Goal: Find specific page/section: Find specific page/section

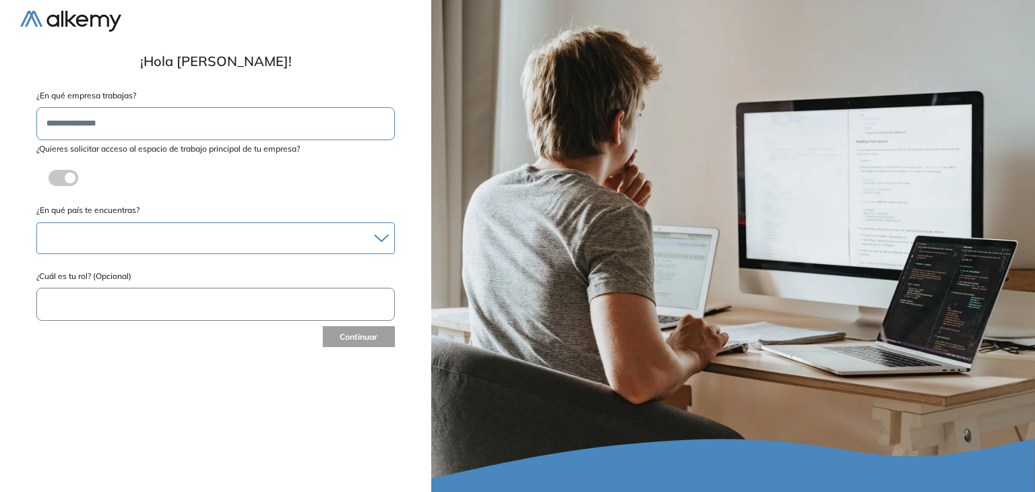
click at [158, 238] on div at bounding box center [215, 238] width 357 height 20
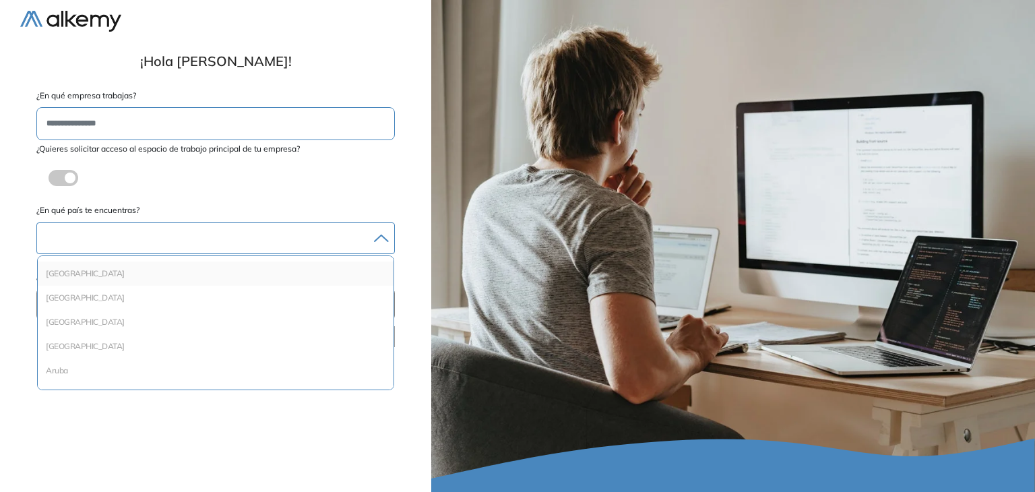
click at [120, 281] on div "[GEOGRAPHIC_DATA]" at bounding box center [216, 273] width 356 height 24
click at [167, 179] on div "¿Quieres solicitar acceso al espacio de trabajo principal de tu empresa? ¿Estás…" at bounding box center [215, 169] width 358 height 53
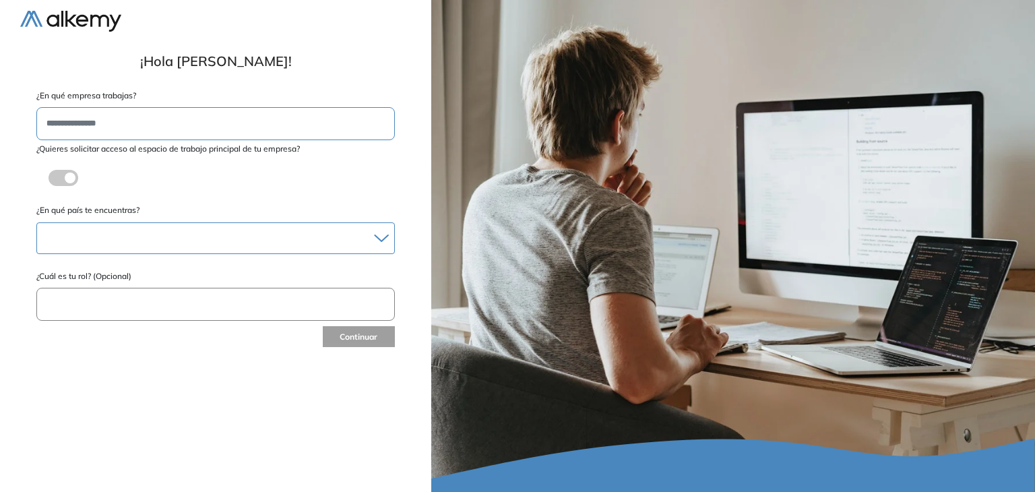
click at [136, 241] on div at bounding box center [215, 238] width 357 height 20
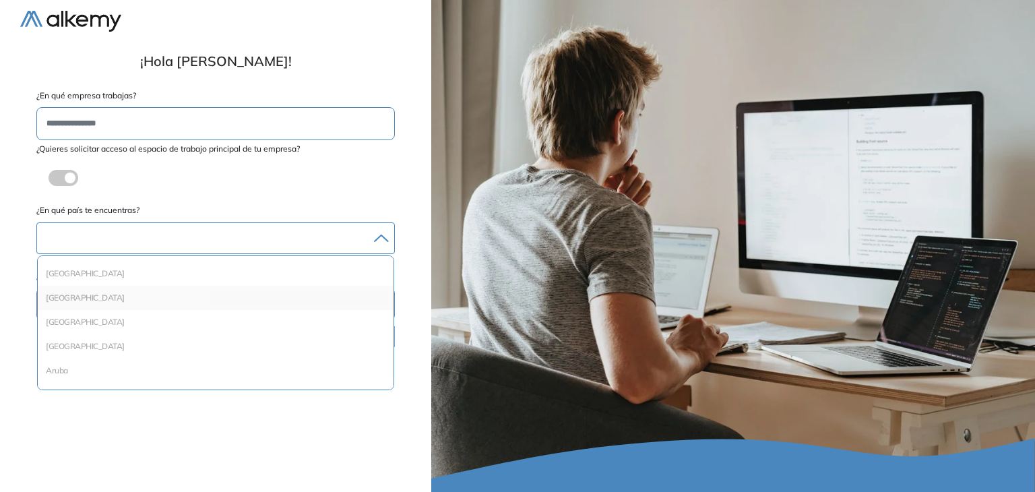
click at [59, 295] on li "[GEOGRAPHIC_DATA]" at bounding box center [215, 297] width 345 height 13
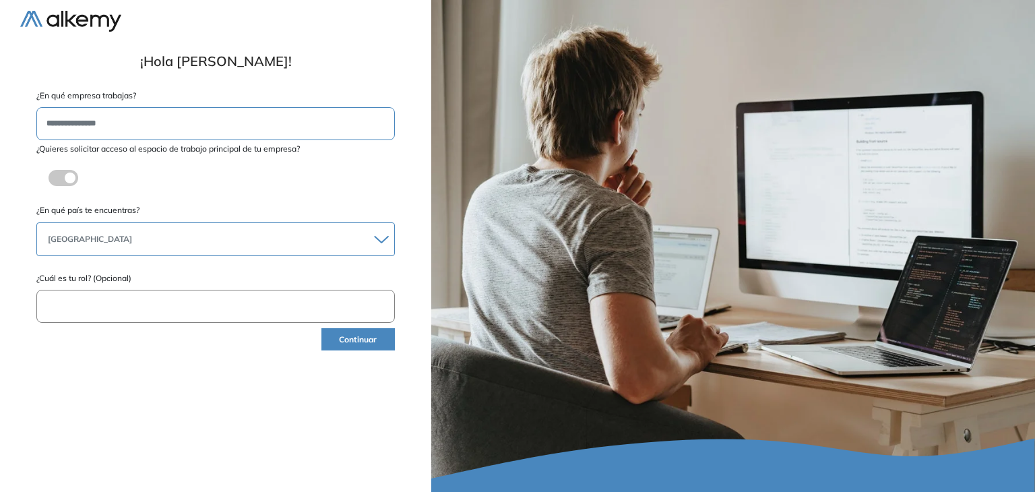
click at [158, 236] on div "[GEOGRAPHIC_DATA]" at bounding box center [215, 239] width 357 height 22
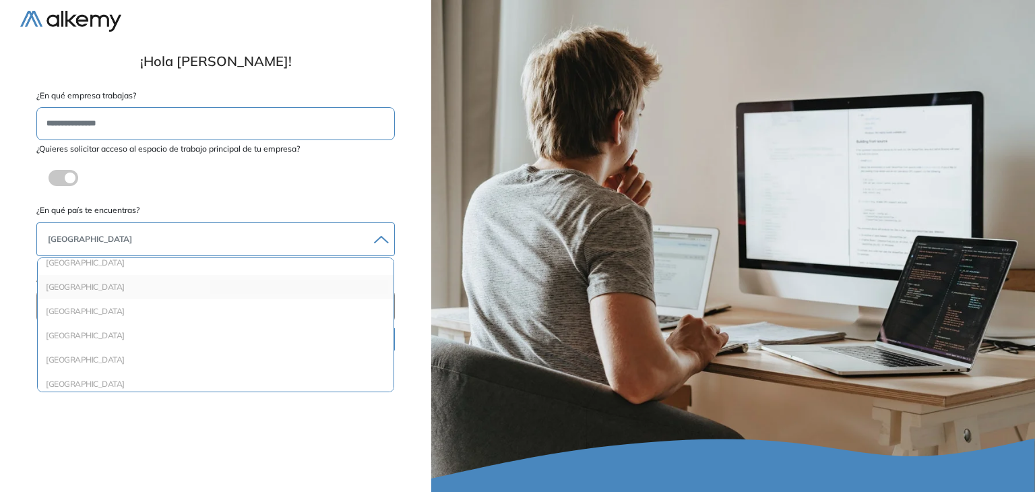
click at [55, 288] on li "[GEOGRAPHIC_DATA]" at bounding box center [215, 286] width 345 height 13
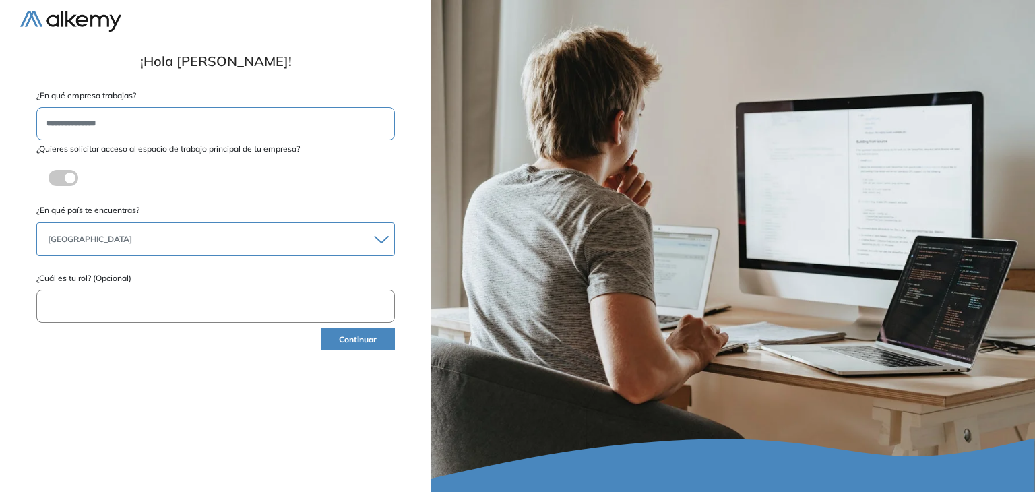
click at [84, 311] on input "text" at bounding box center [215, 306] width 358 height 33
click at [351, 333] on button "Continuar" at bounding box center [357, 339] width 73 height 22
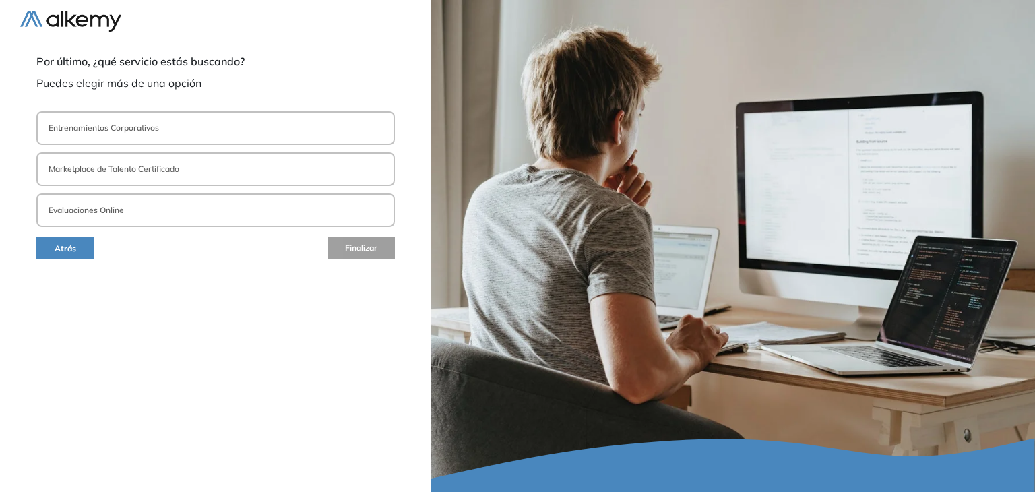
click at [219, 213] on button "Evaluaciones Online" at bounding box center [215, 210] width 358 height 34
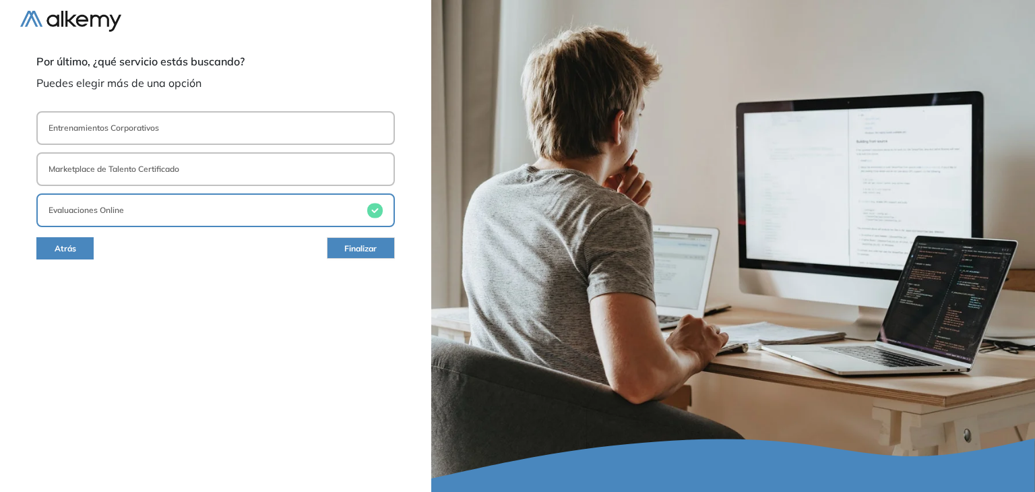
click at [360, 251] on span "Finalizar" at bounding box center [360, 249] width 32 height 13
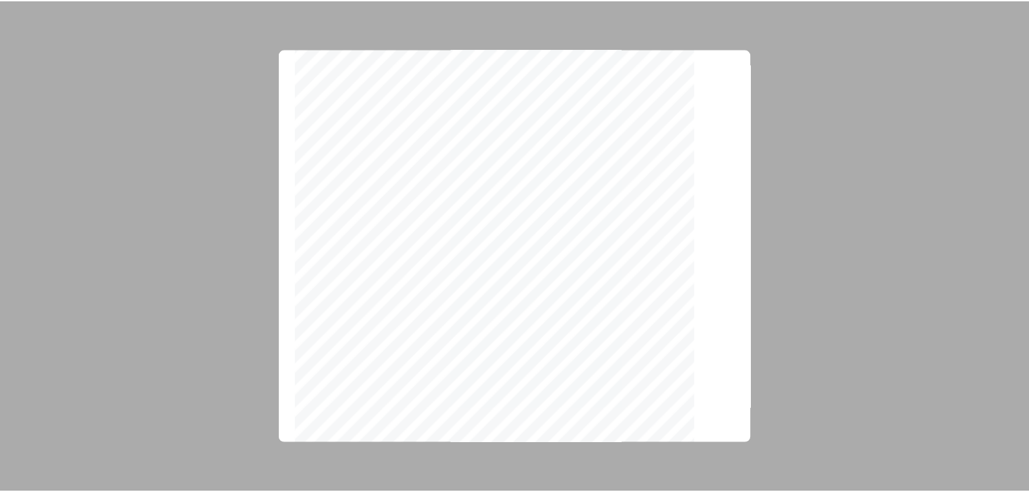
scroll to position [4247, 0]
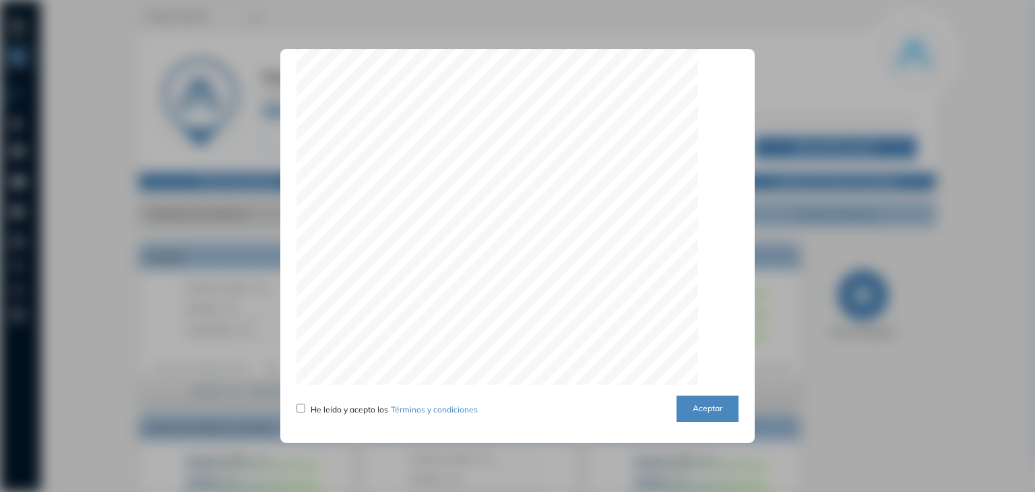
click at [699, 416] on button "Aceptar" at bounding box center [707, 408] width 62 height 26
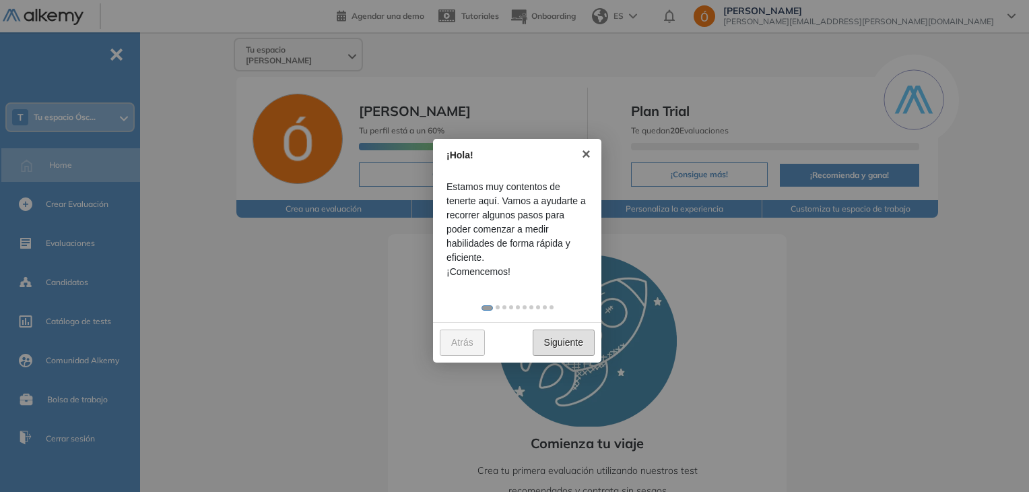
click at [568, 344] on link "Siguiente" at bounding box center [564, 342] width 62 height 26
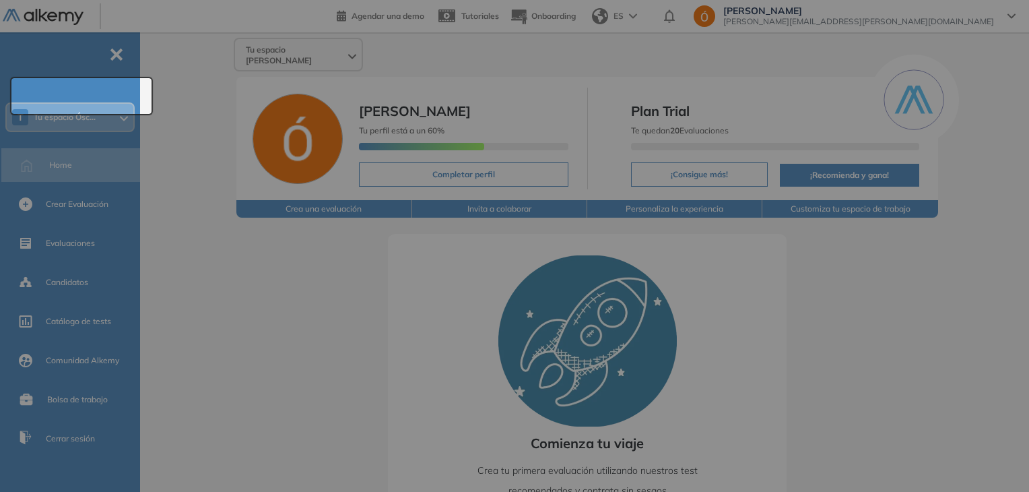
scroll to position [21, 0]
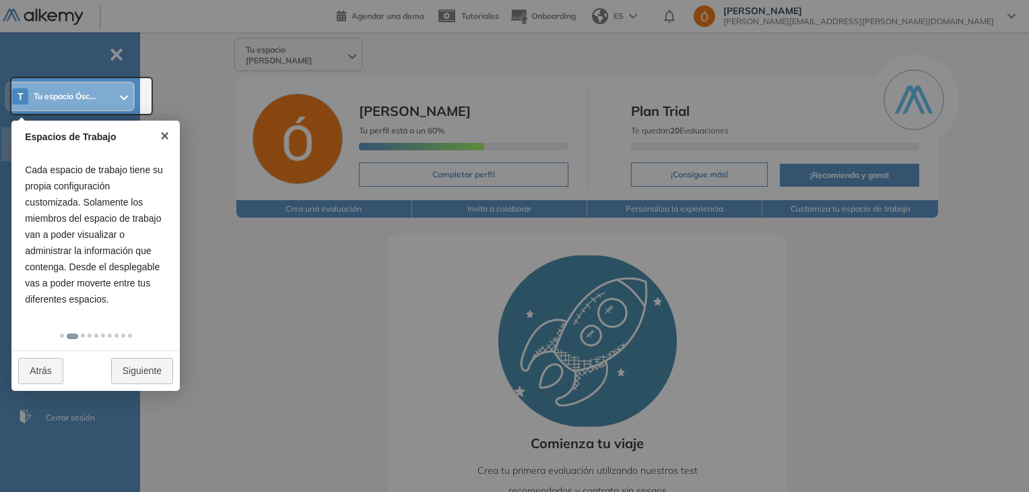
click at [257, 178] on div at bounding box center [514, 246] width 1029 height 492
click at [162, 138] on link "×" at bounding box center [165, 136] width 30 height 30
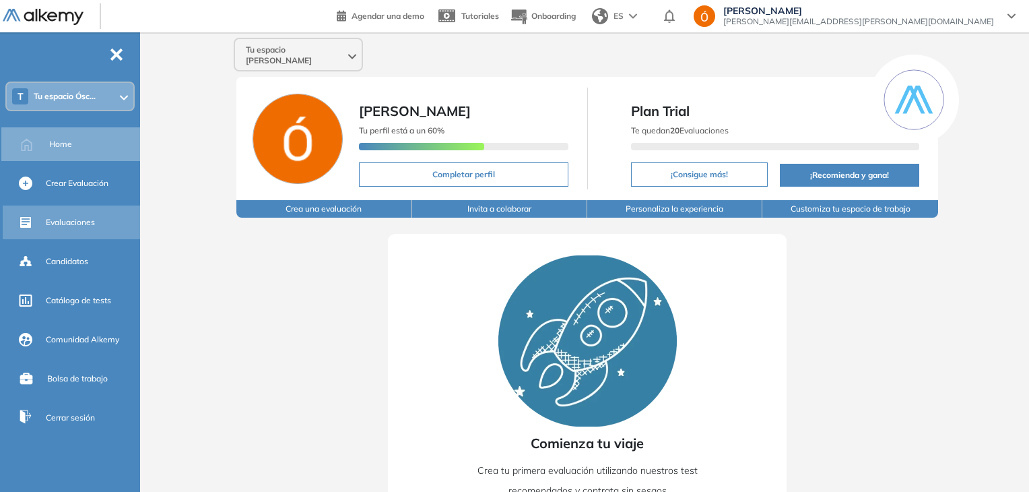
click at [75, 219] on span "Evaluaciones" at bounding box center [70, 222] width 49 height 12
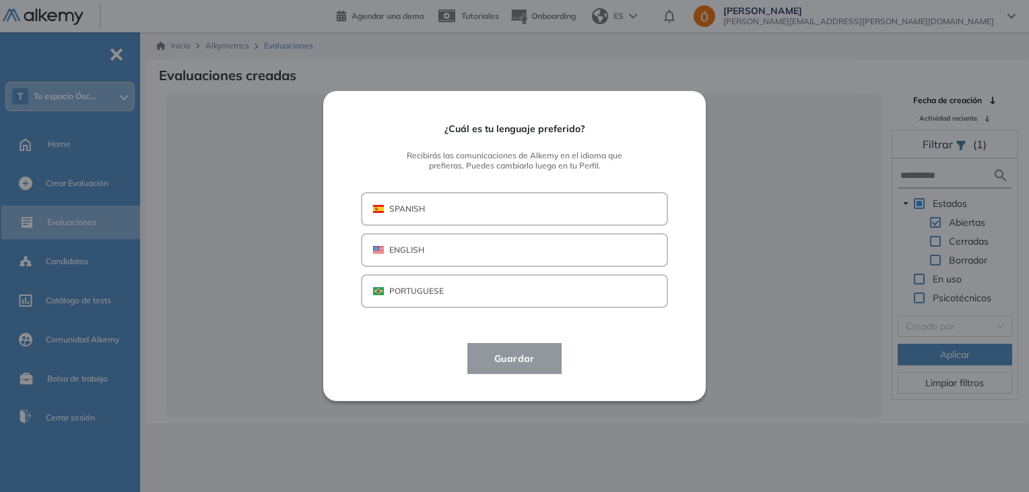
click at [527, 211] on button "SPANISH" at bounding box center [514, 209] width 307 height 34
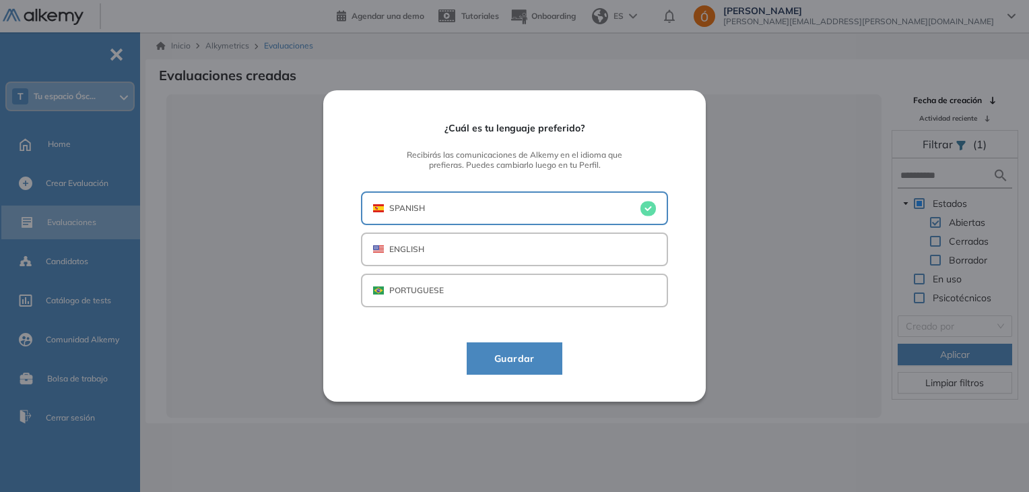
click at [532, 357] on span "Guardar" at bounding box center [515, 358] width 62 height 16
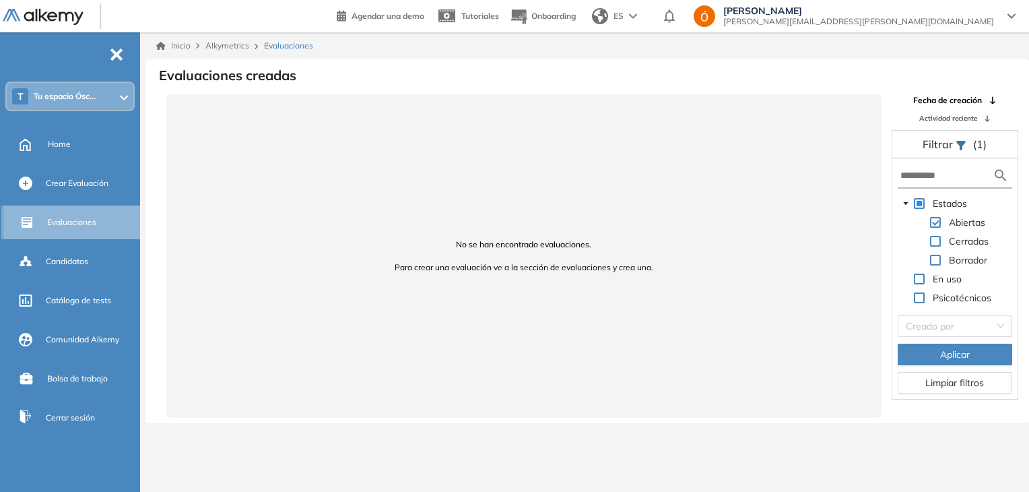
click at [71, 217] on span "Evaluaciones" at bounding box center [71, 222] width 49 height 12
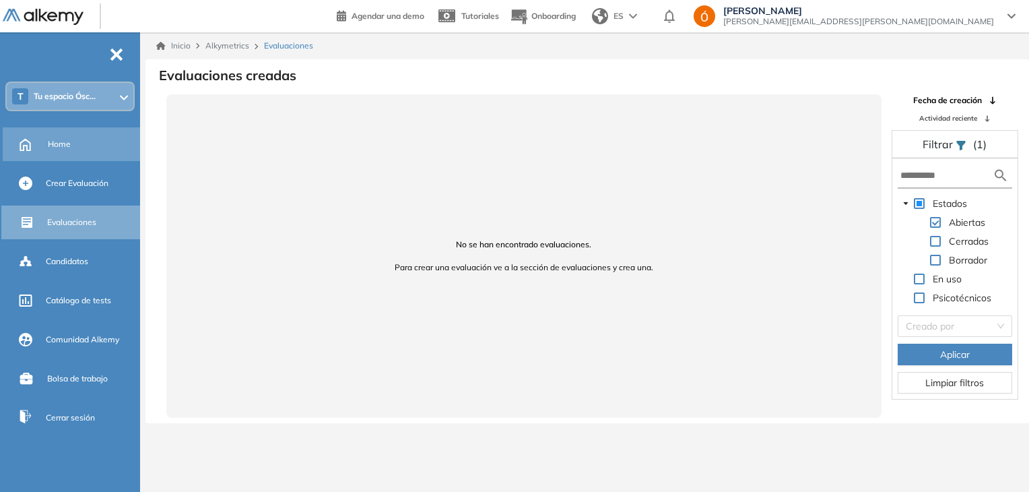
click at [54, 143] on span "Home" at bounding box center [59, 144] width 23 height 12
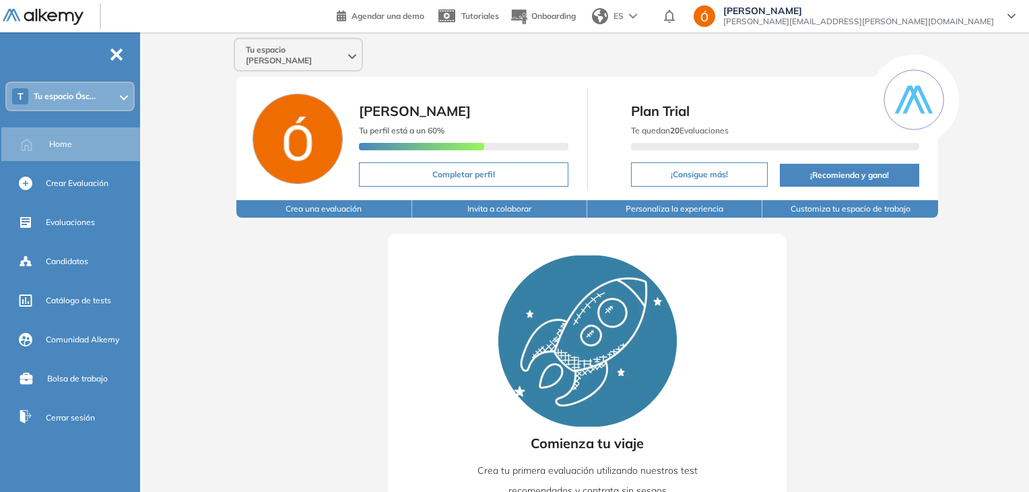
click at [978, 20] on span "oscar.vidal@talentodigitalparachile.cl" at bounding box center [859, 21] width 271 height 11
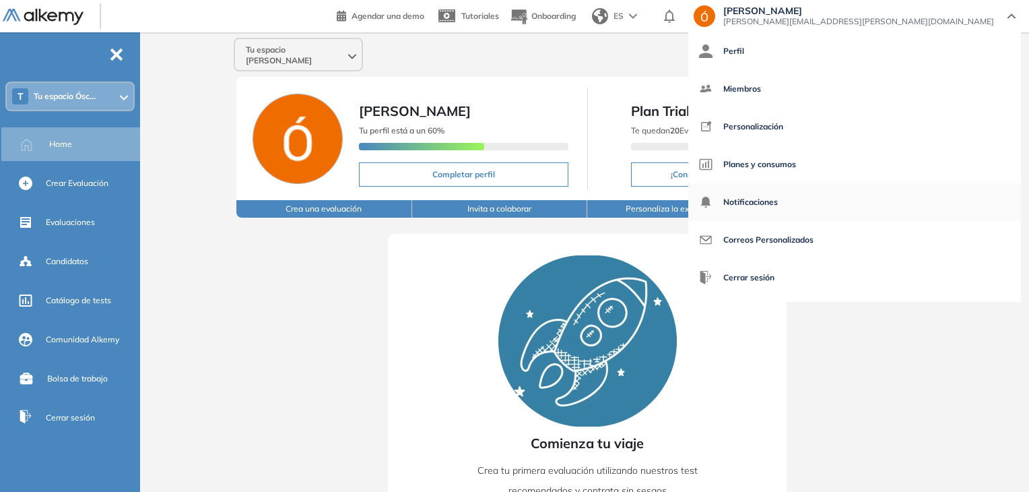
click at [778, 207] on span "Notificaciones" at bounding box center [751, 202] width 55 height 32
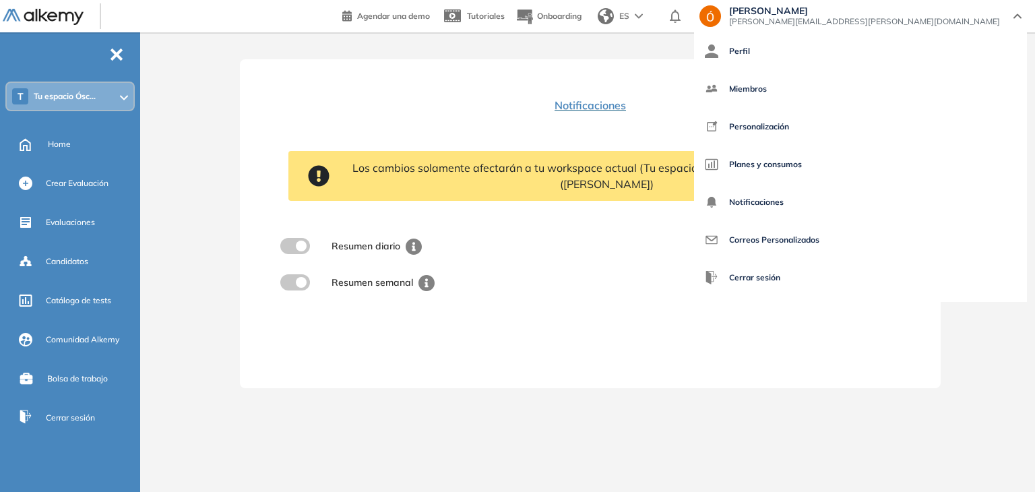
click at [736, 237] on div "Resumen diario" at bounding box center [590, 246] width 625 height 26
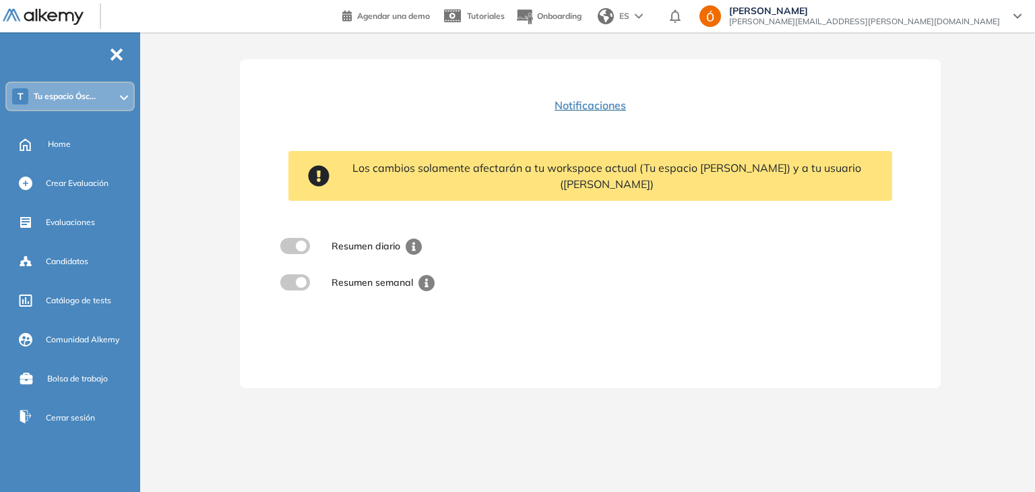
click at [597, 104] on span "Notificaciones" at bounding box center [589, 105] width 71 height 16
click at [291, 238] on span at bounding box center [285, 243] width 11 height 11
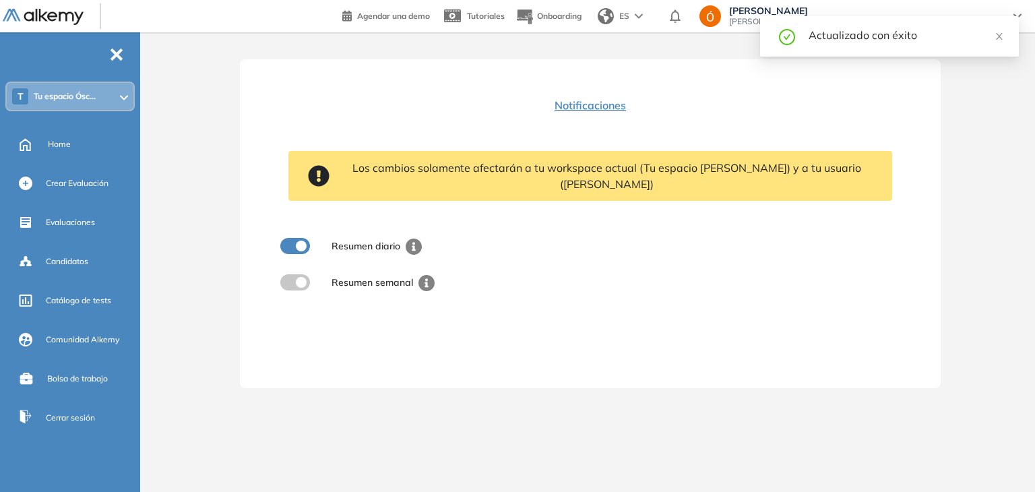
click at [600, 104] on span "Notificaciones" at bounding box center [589, 105] width 71 height 16
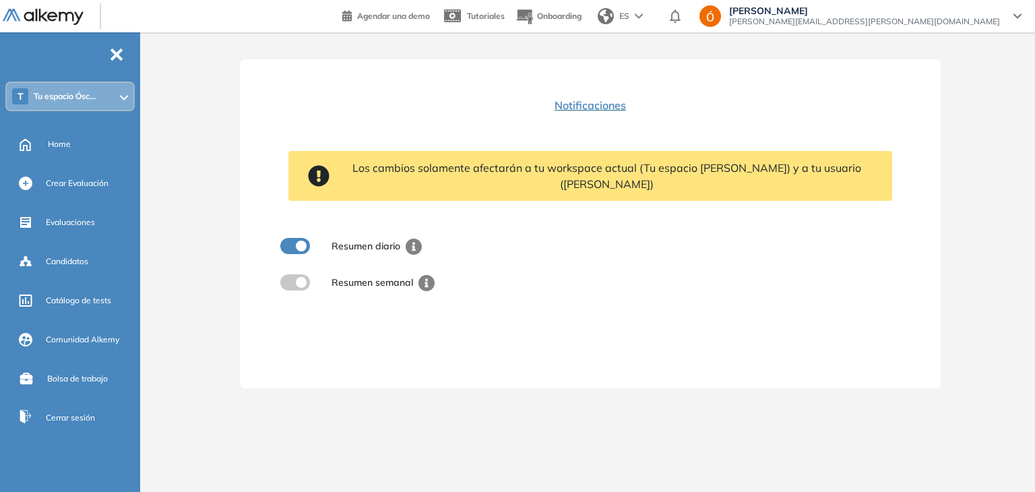
click at [568, 106] on span "Notificaciones" at bounding box center [589, 105] width 71 height 16
click at [39, 17] on img at bounding box center [43, 17] width 81 height 17
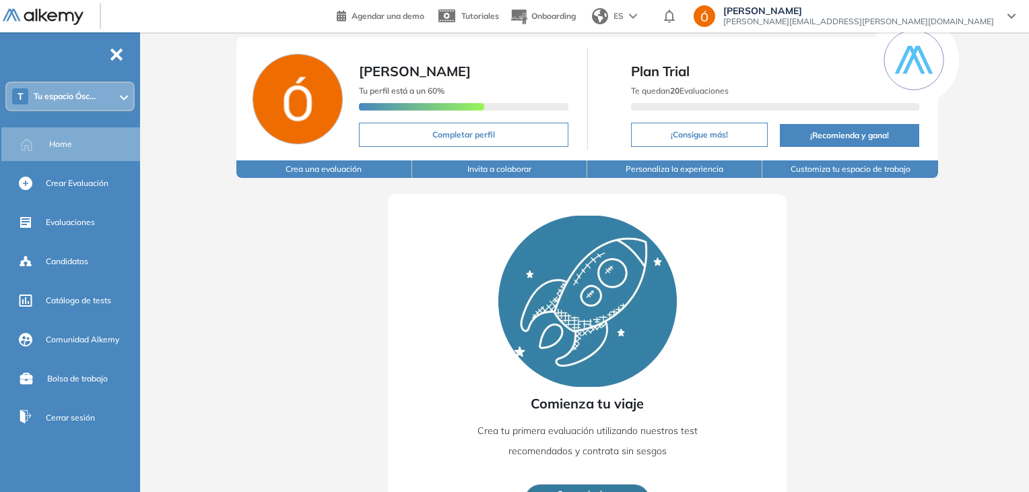
scroll to position [76, 0]
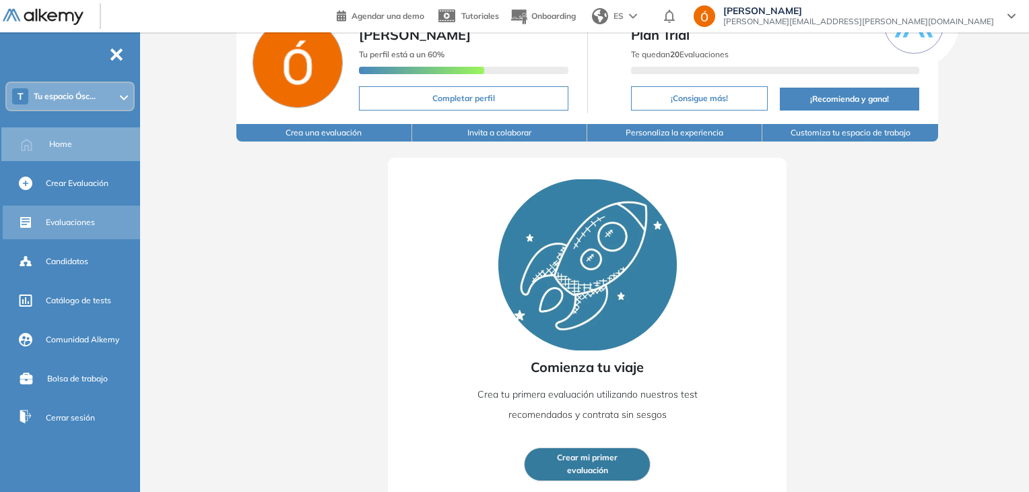
click at [62, 219] on span "Evaluaciones" at bounding box center [70, 222] width 49 height 12
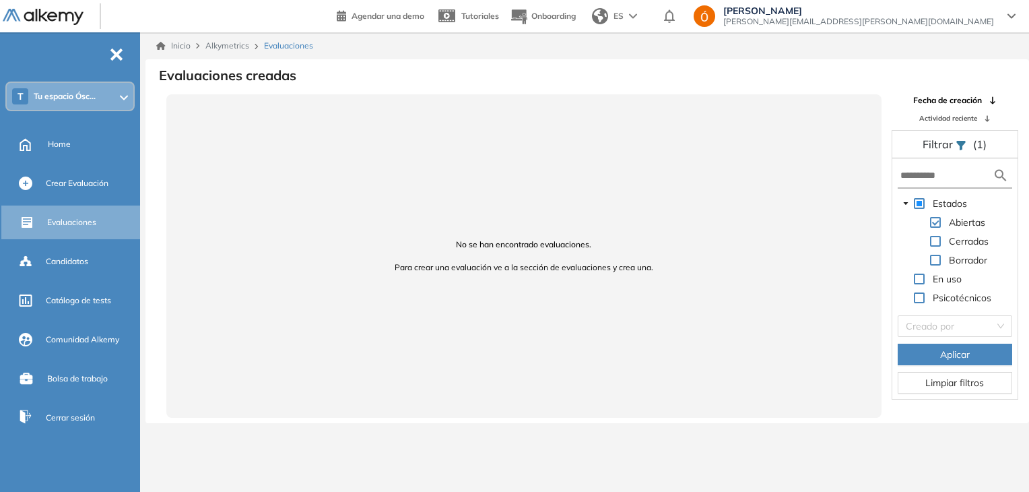
click at [910, 24] on span "oscar.vidal@talentodigitalparachile.cl" at bounding box center [859, 21] width 271 height 11
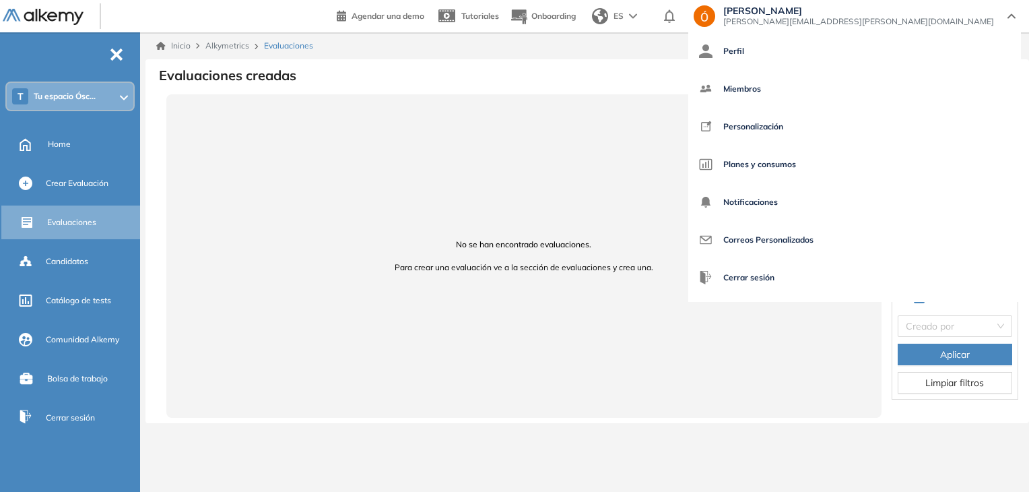
click at [910, 24] on span "oscar.vidal@talentodigitalparachile.cl" at bounding box center [859, 21] width 271 height 11
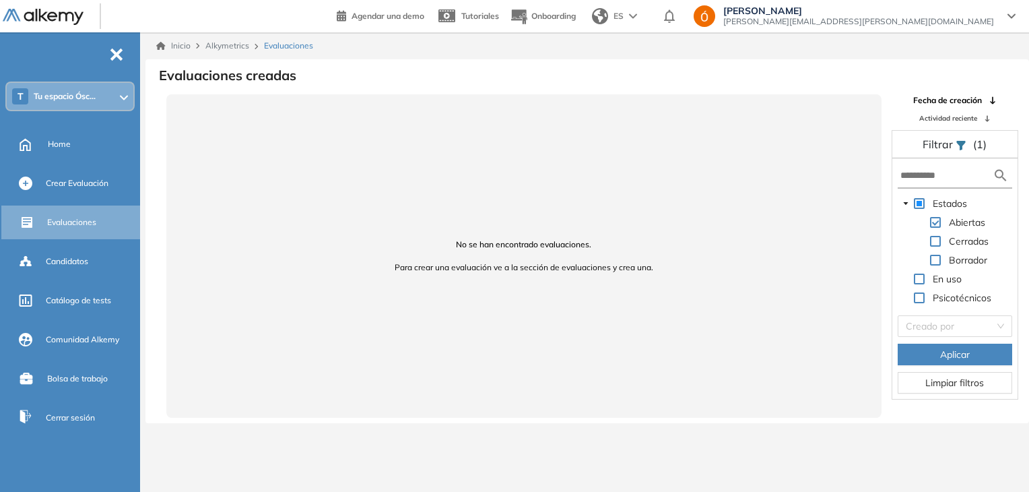
click at [645, 22] on div "ES" at bounding box center [616, 16] width 59 height 27
click at [173, 42] on link "Inicio" at bounding box center [173, 46] width 34 height 12
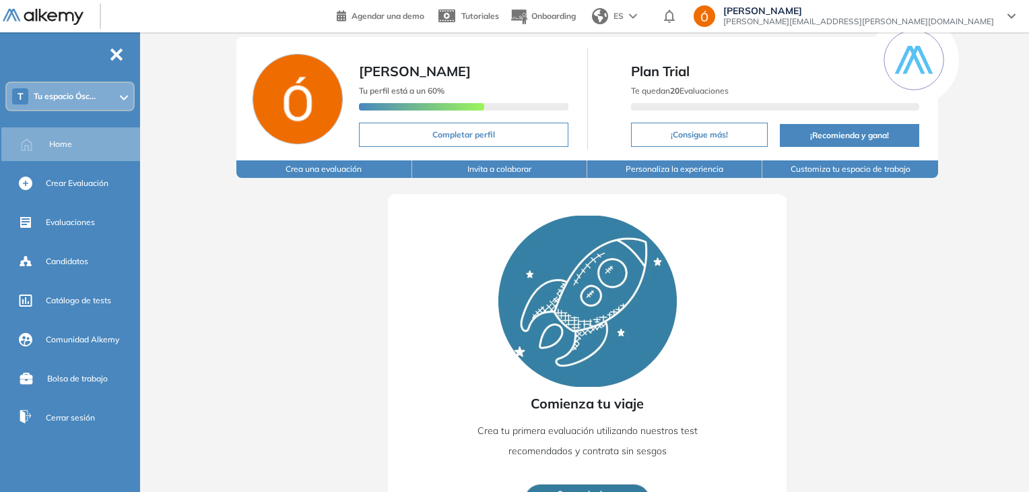
scroll to position [76, 0]
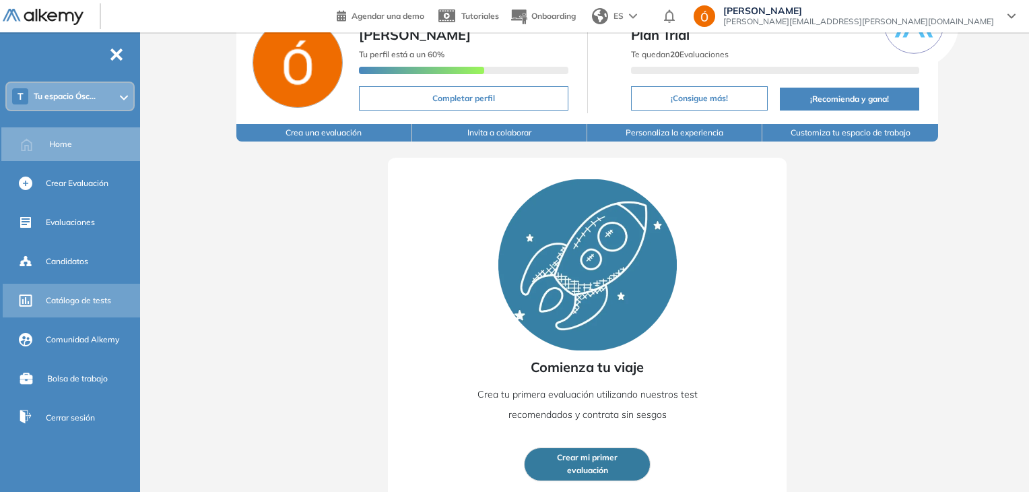
click at [67, 303] on span "Catálogo de tests" at bounding box center [78, 300] width 65 height 12
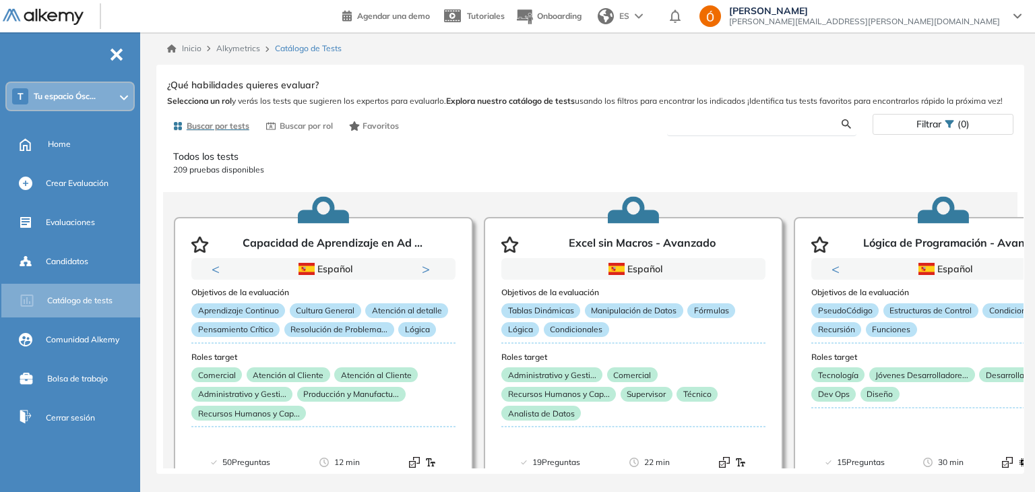
click at [749, 129] on input "text" at bounding box center [760, 124] width 164 height 12
type input "****"
